Goal: Task Accomplishment & Management: Complete application form

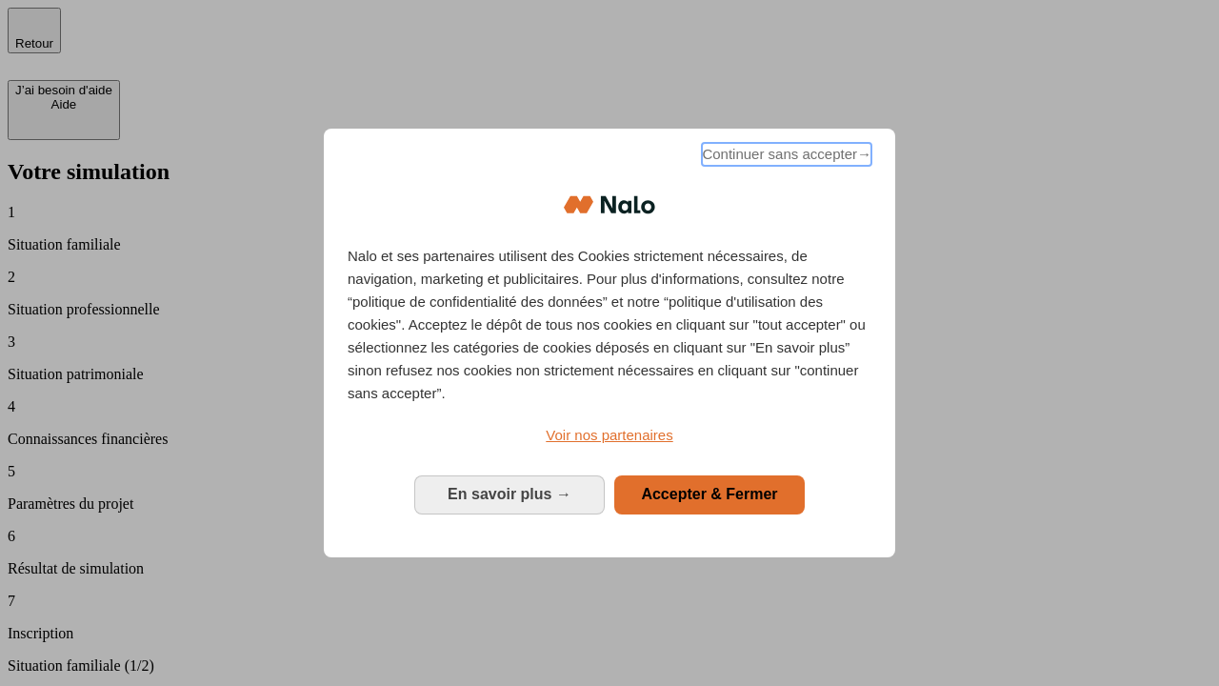
click at [785, 157] on span "Continuer sans accepter →" at bounding box center [786, 154] width 169 height 23
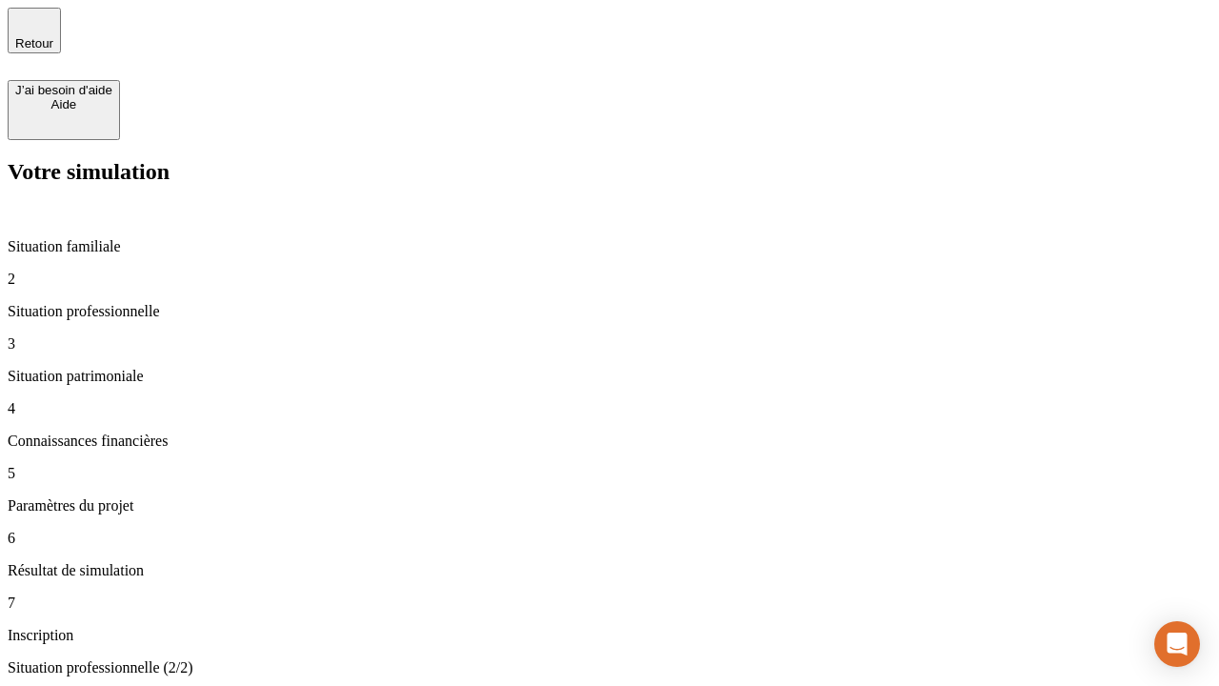
type input "70 000"
type input "1 000"
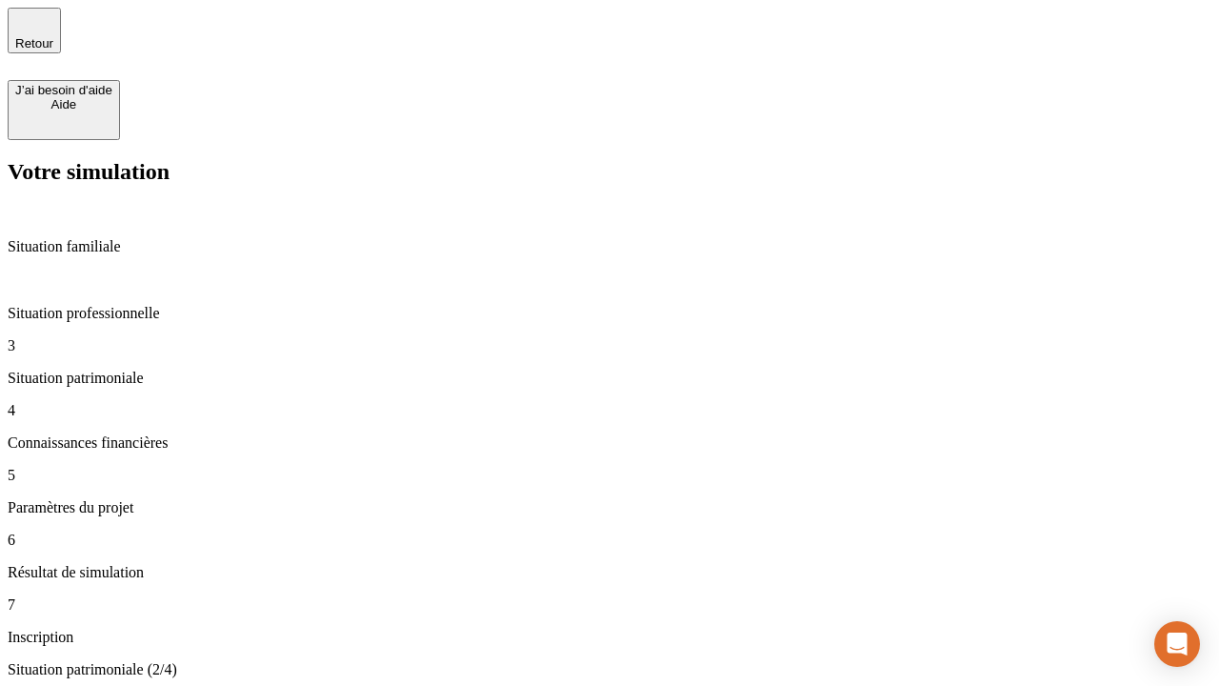
type input "800"
type input "6"
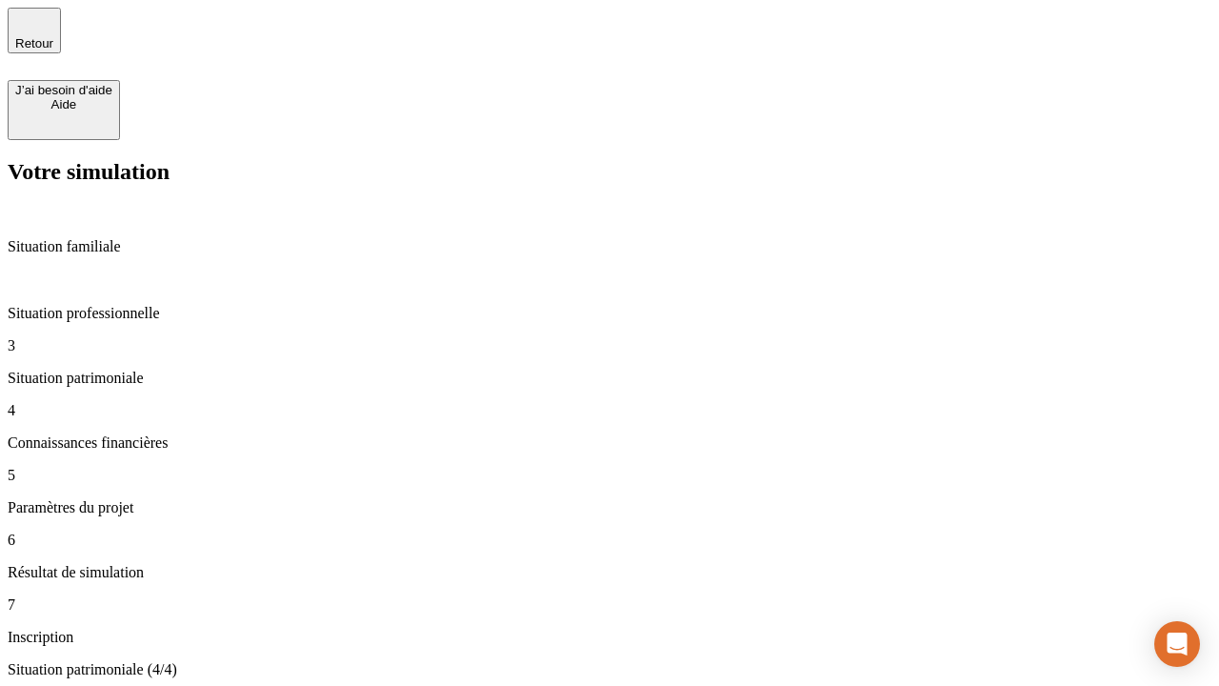
type input "400"
type input "3"
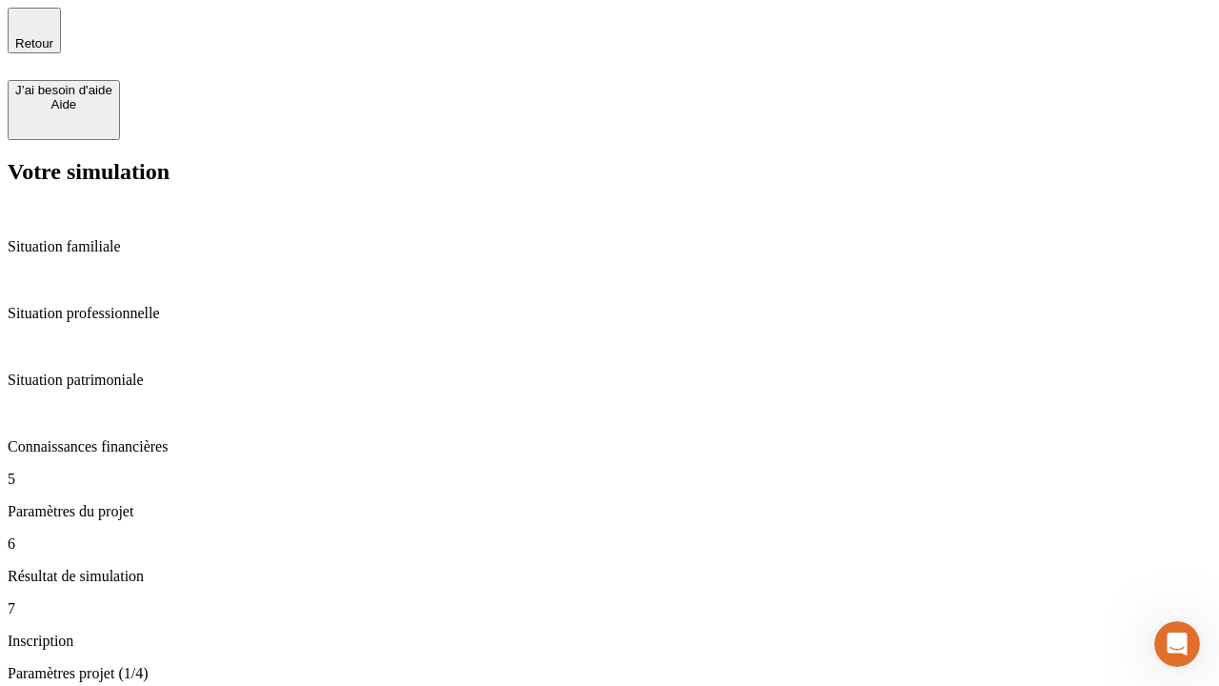
type input "35"
type input "500"
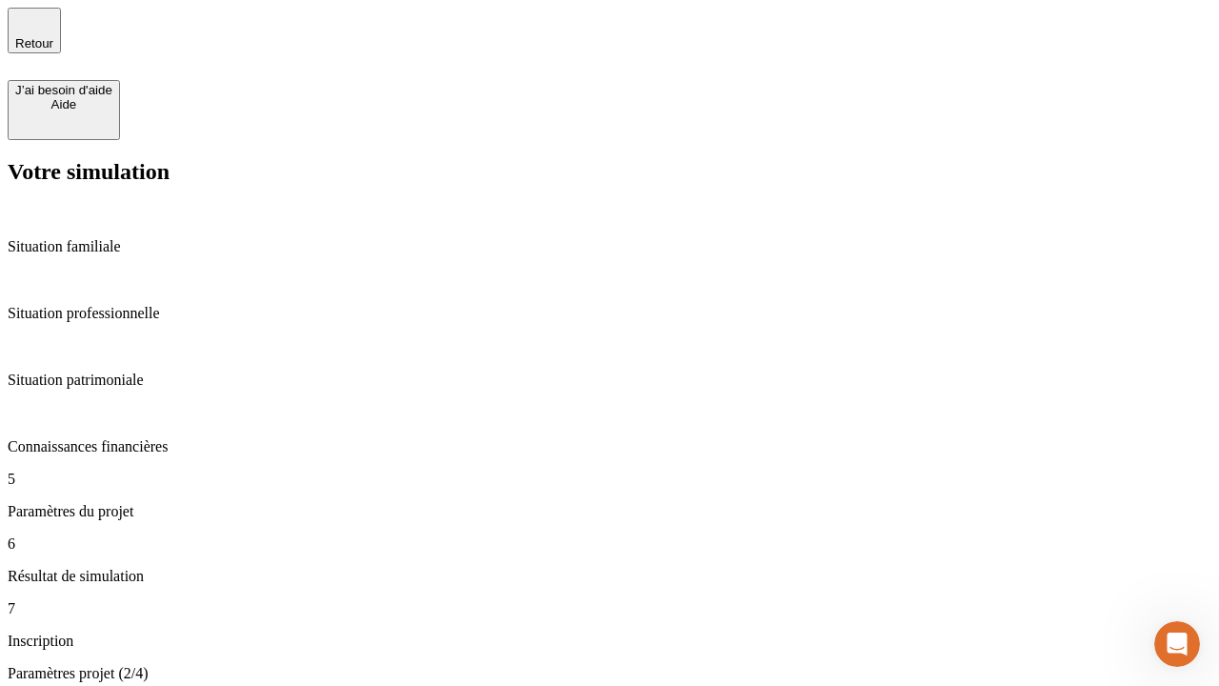
type input "640"
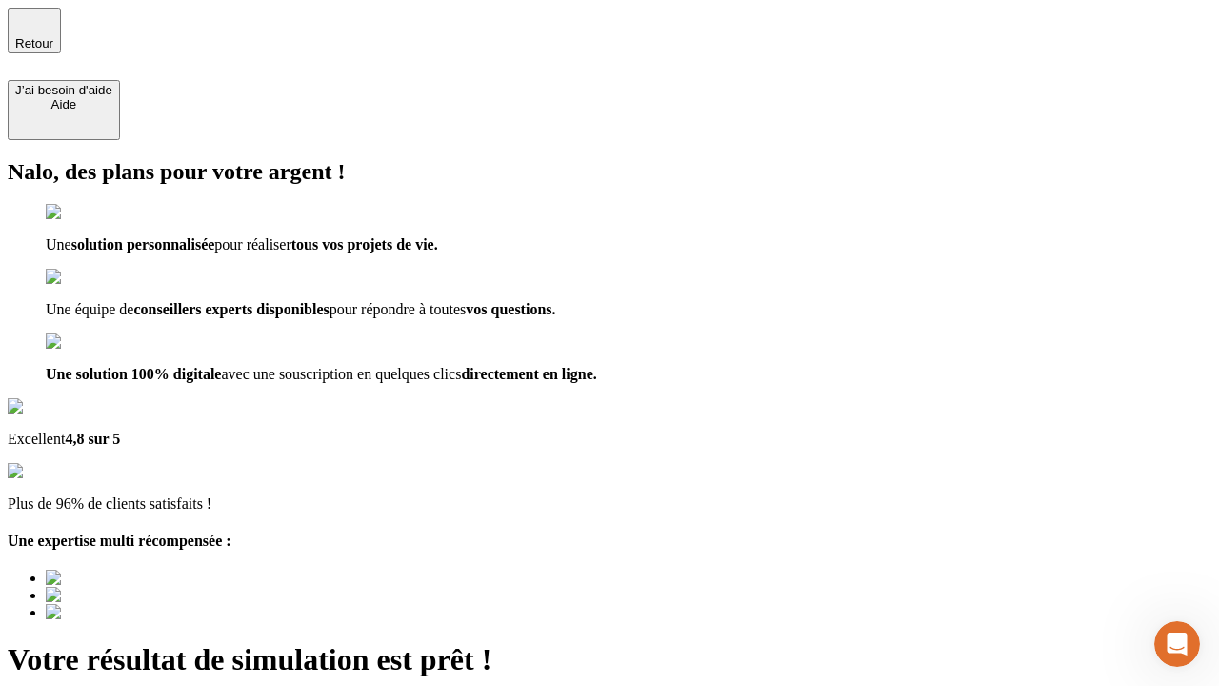
type input "[EMAIL_ADDRESS][DOMAIN_NAME]"
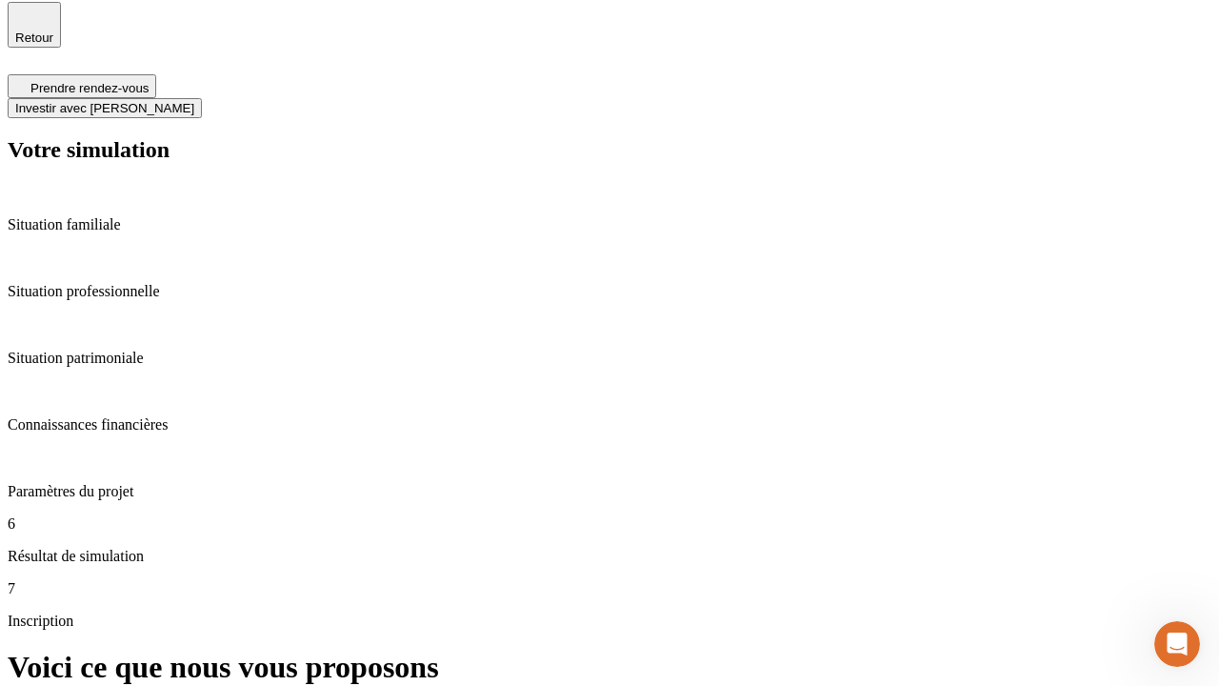
click at [194, 101] on span "Investir avec [PERSON_NAME]" at bounding box center [104, 108] width 179 height 14
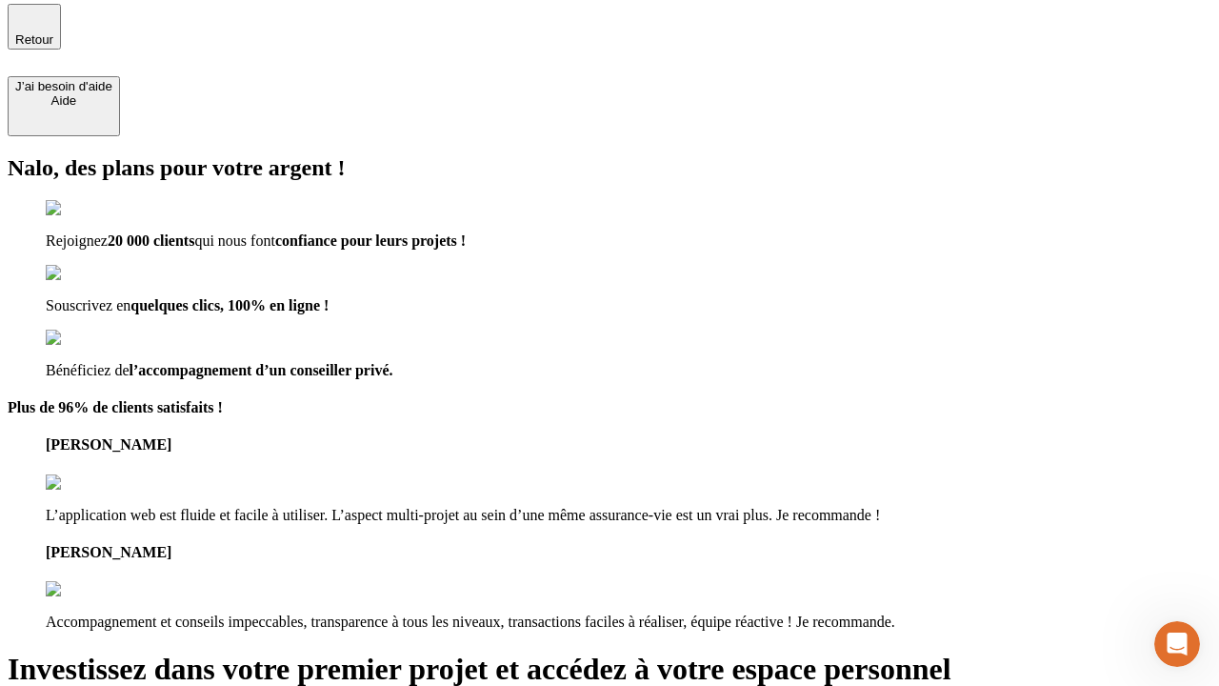
type input "abc"
